Goal: Task Accomplishment & Management: Use online tool/utility

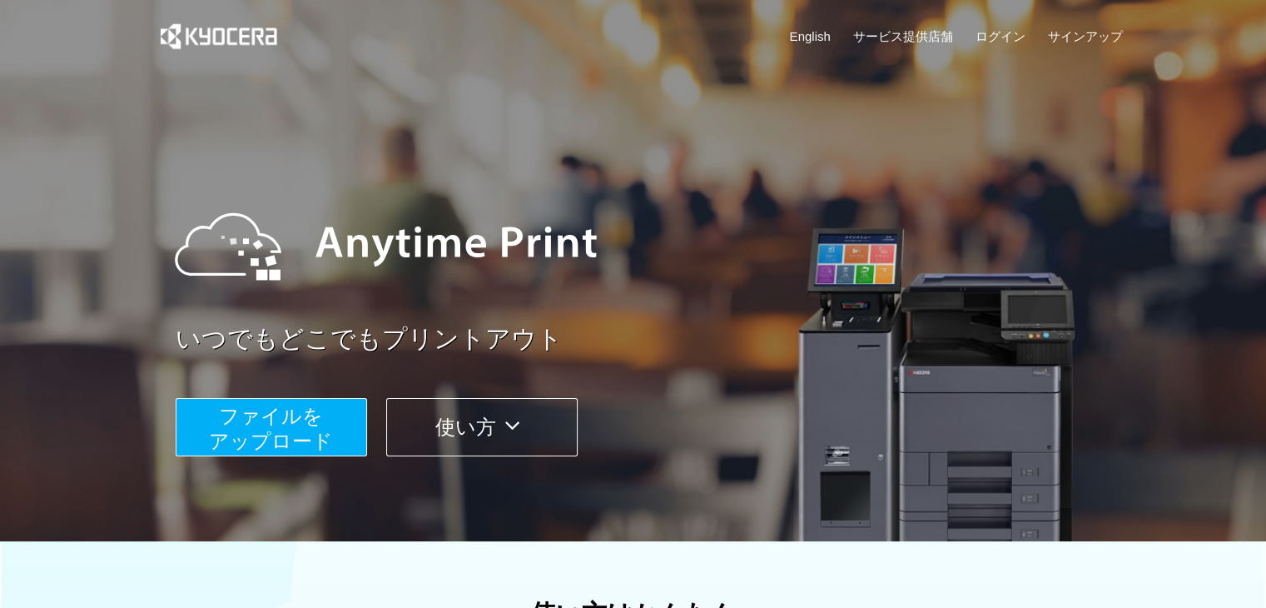
click at [236, 449] on span "ファイルを ​​アップロード" at bounding box center [271, 427] width 124 height 47
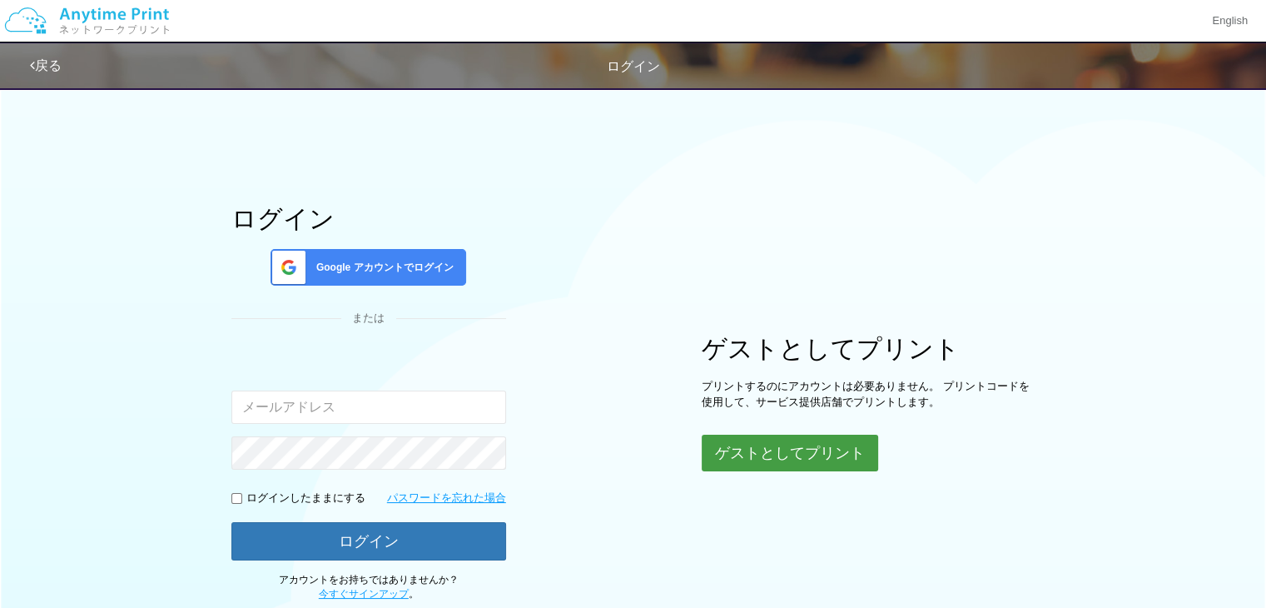
click at [753, 459] on button "ゲストとしてプリント" at bounding box center [790, 452] width 176 height 37
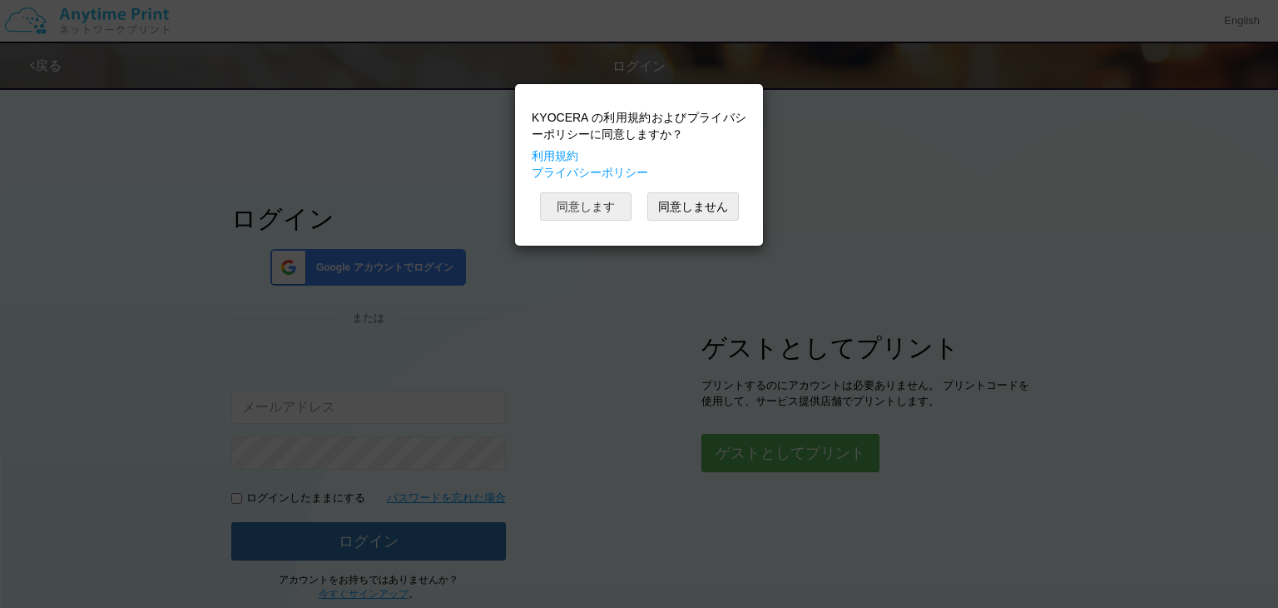
click at [596, 207] on button "同意します" at bounding box center [586, 206] width 92 height 28
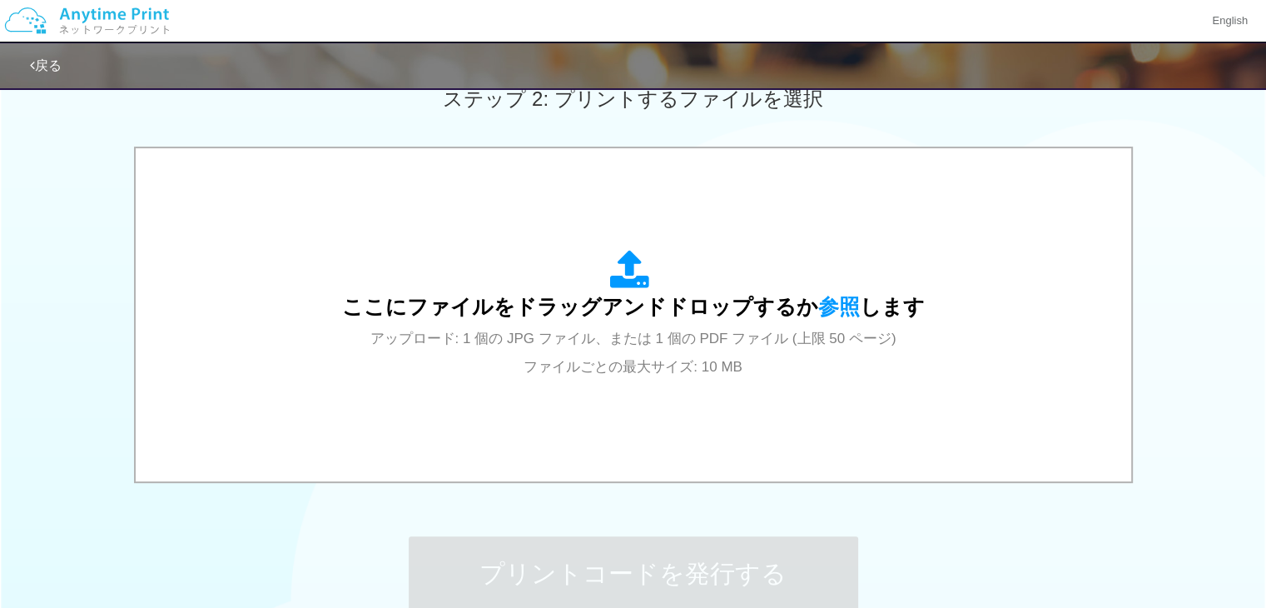
scroll to position [599, 0]
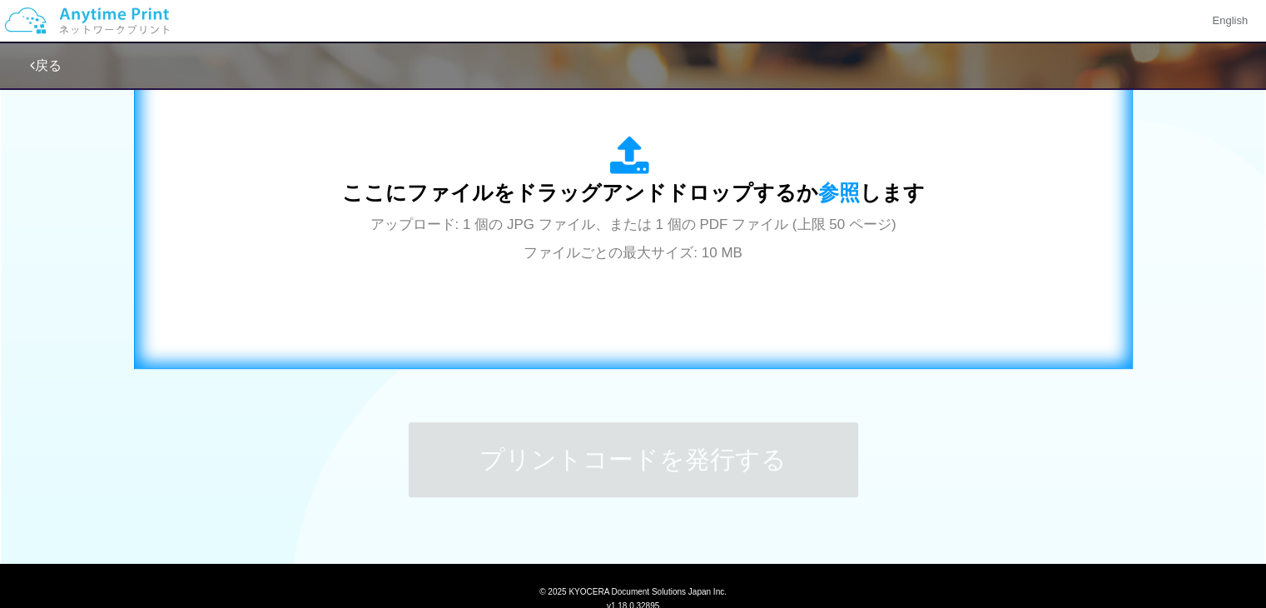
click at [739, 266] on div "ここにファイルをドラッグアンドドロップするか 参照 します アップロード: 1 個の JPG ファイル、または 1 個の PDF ファイル (上限 50 ペー…" at bounding box center [633, 200] width 964 height 301
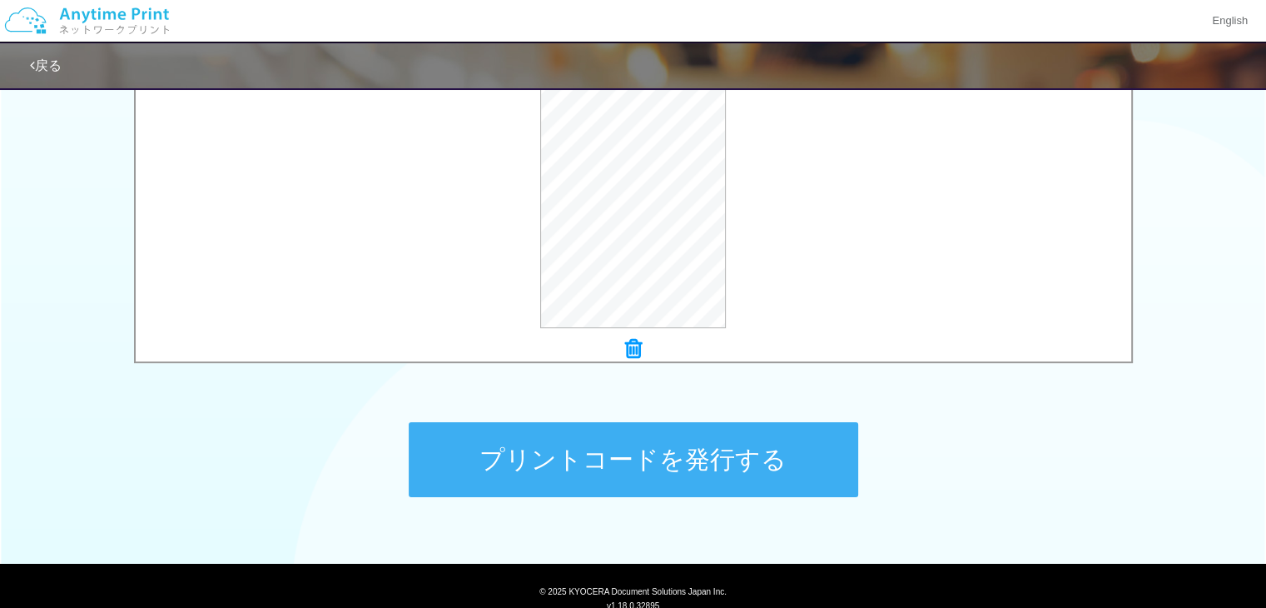
click at [559, 447] on button "プリントコードを発行する" at bounding box center [633, 459] width 449 height 75
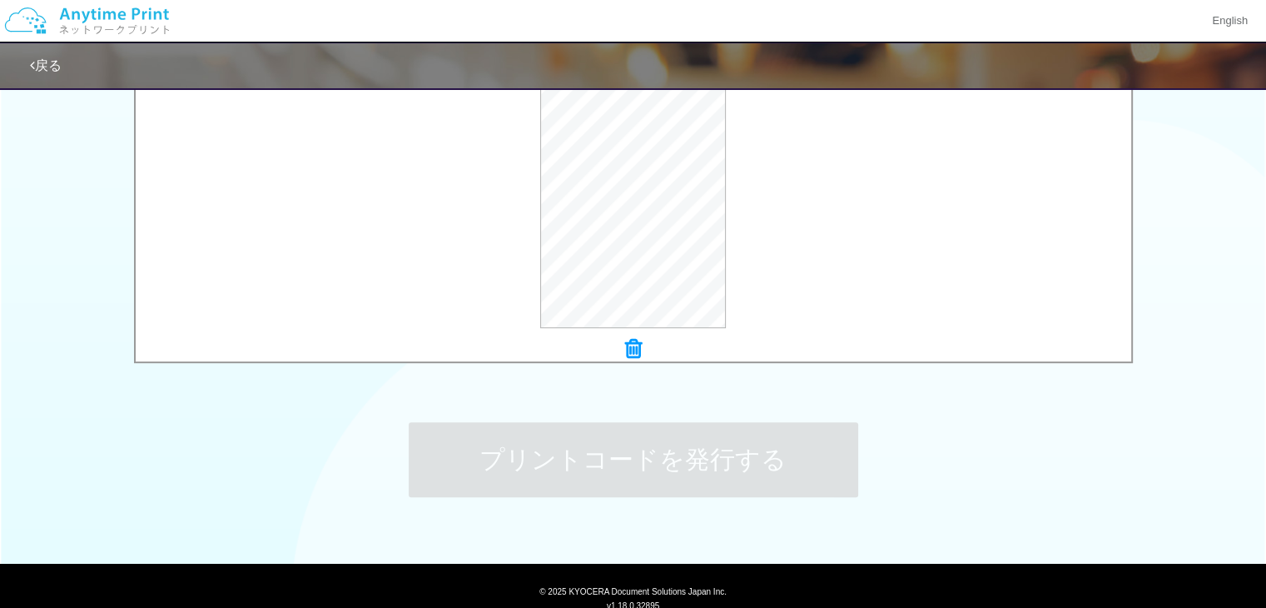
scroll to position [0, 0]
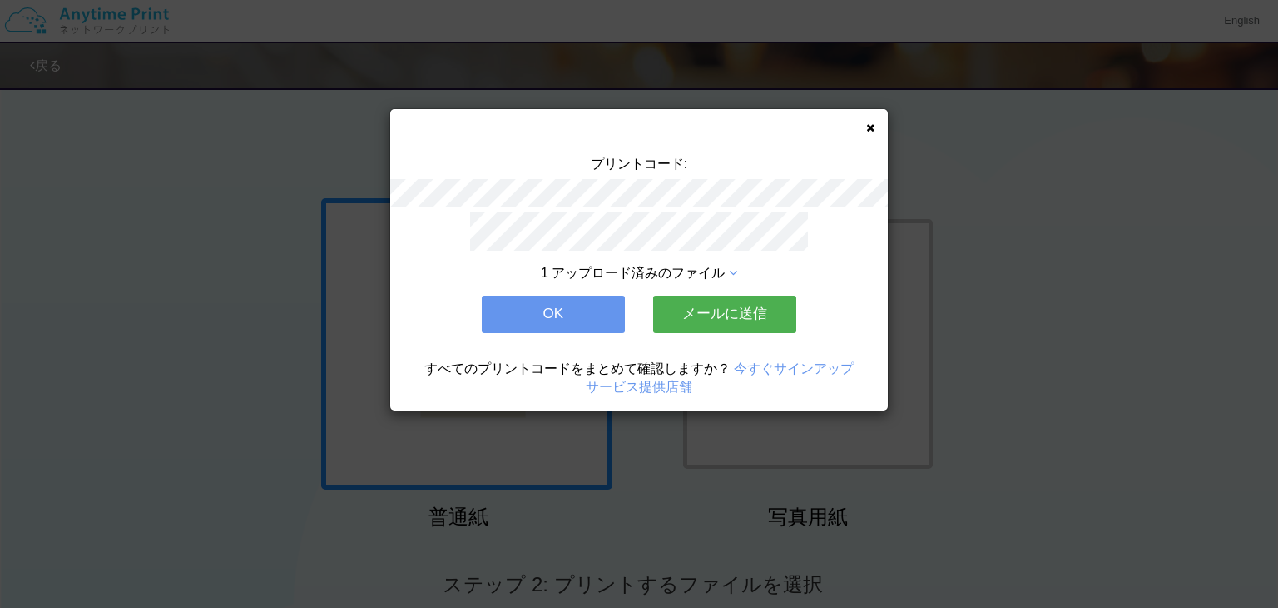
click at [519, 325] on button "OK" at bounding box center [553, 313] width 143 height 37
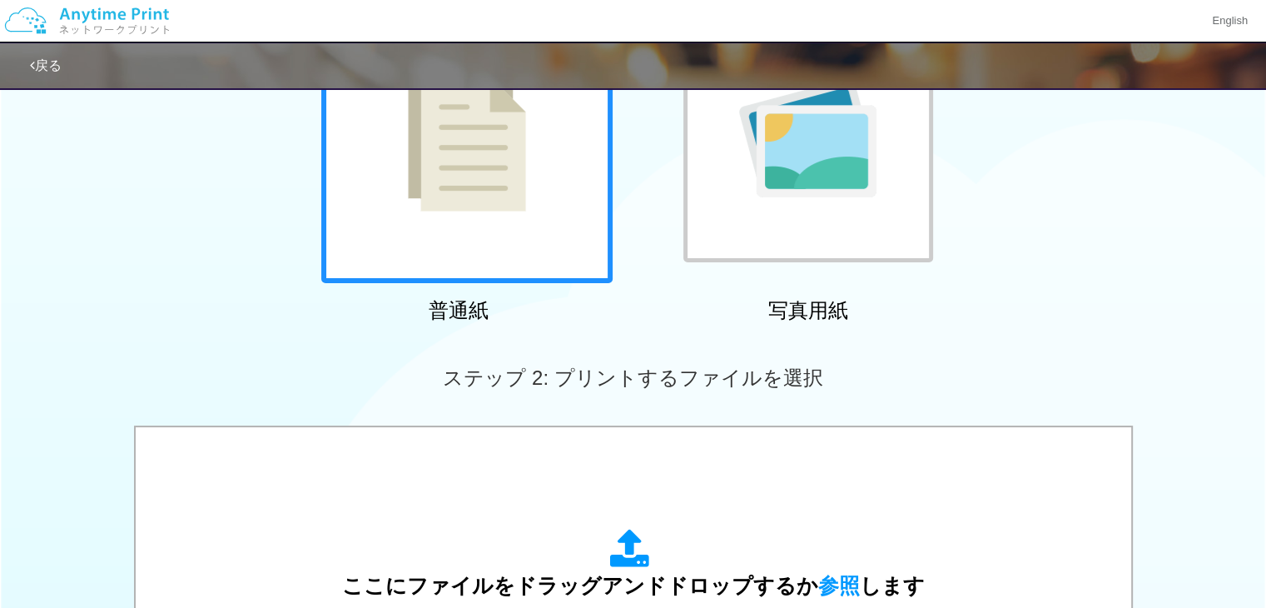
scroll to position [366, 0]
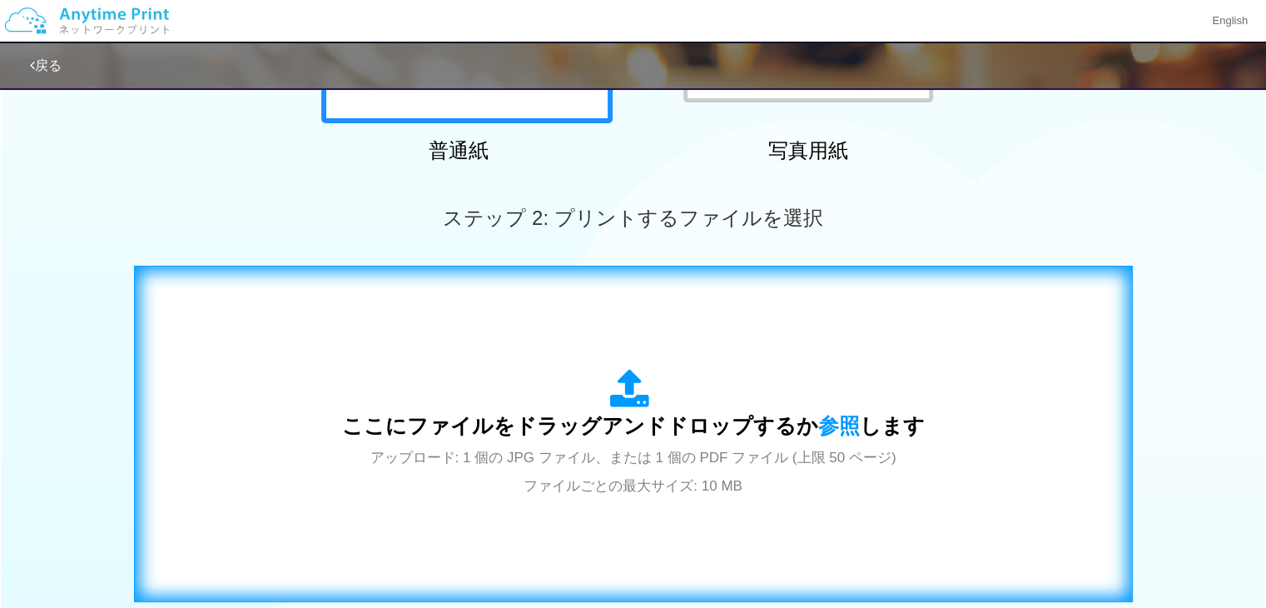
click at [559, 395] on div "ここにファイルをドラッグアンドドロップするか 参照 します アップロード: 1 個の JPG ファイル、または 1 個の PDF ファイル (上限 50 ペー…" at bounding box center [633, 434] width 583 height 130
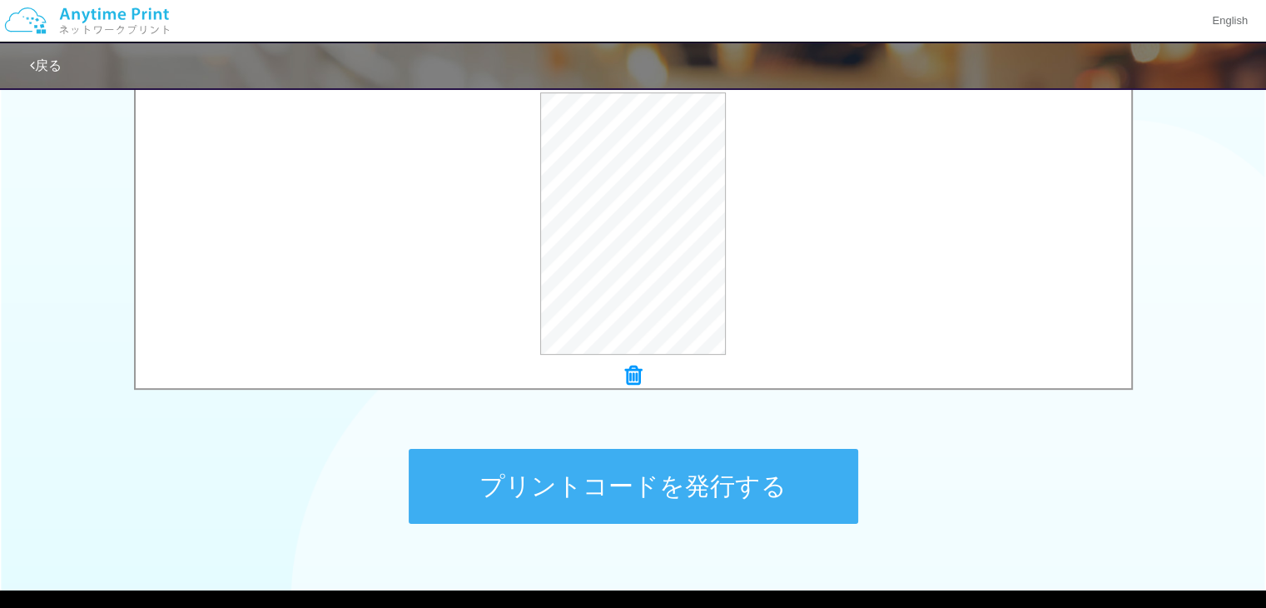
scroll to position [633, 0]
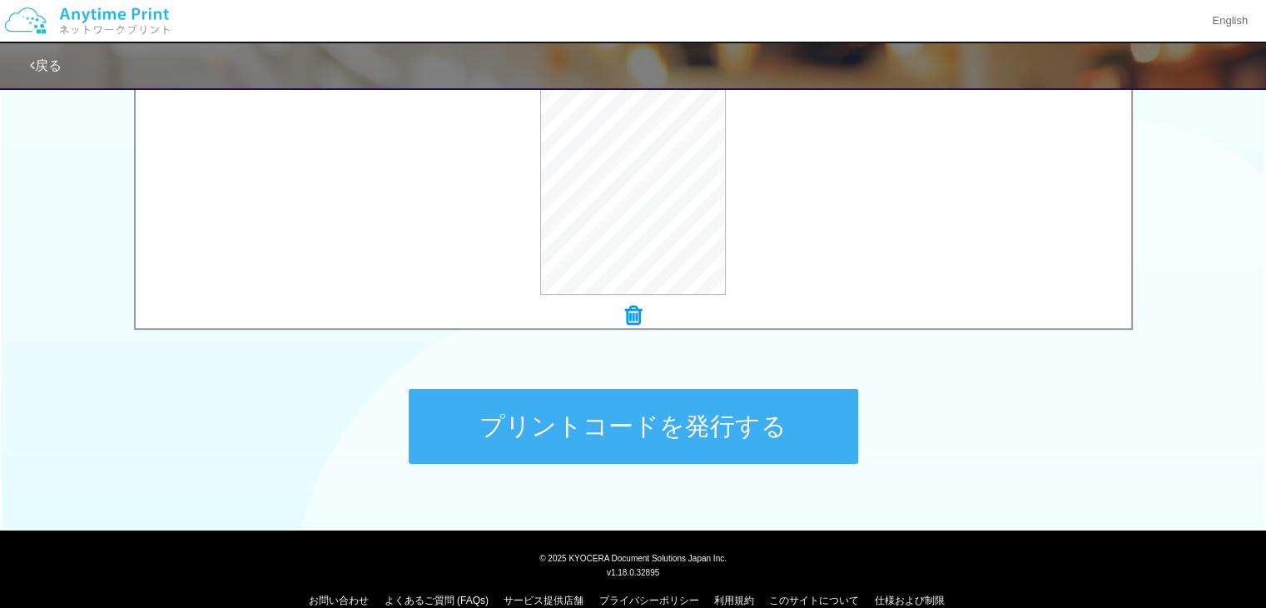
click at [701, 437] on button "プリントコードを発行する" at bounding box center [633, 426] width 449 height 75
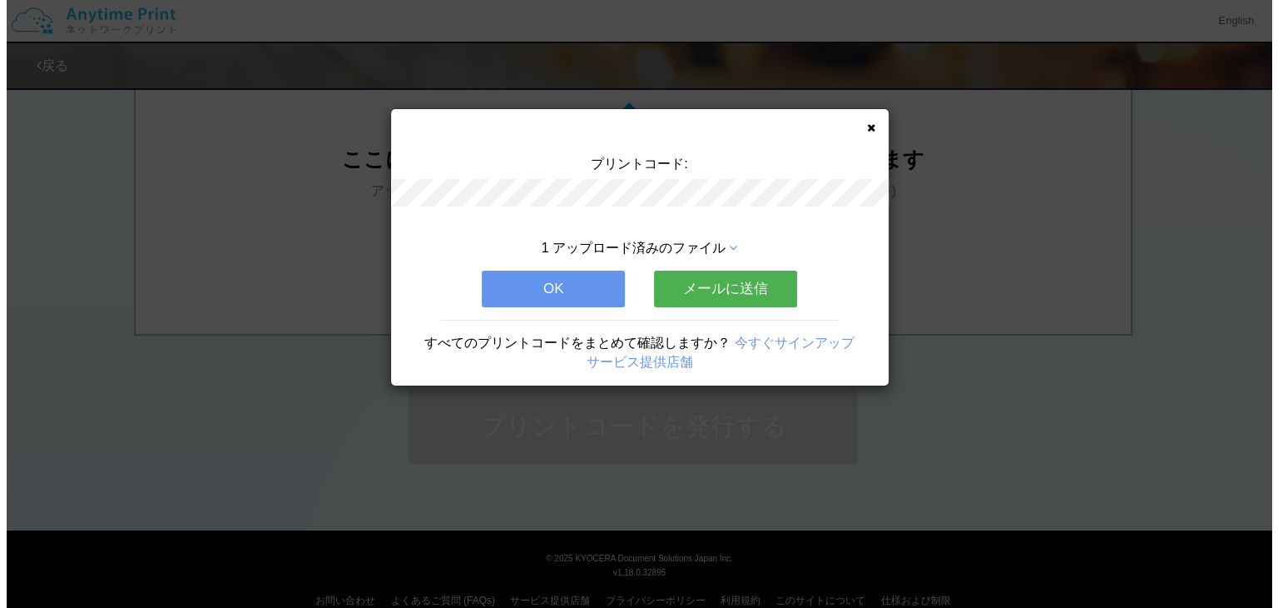
scroll to position [0, 0]
